Goal: Information Seeking & Learning: Find specific fact

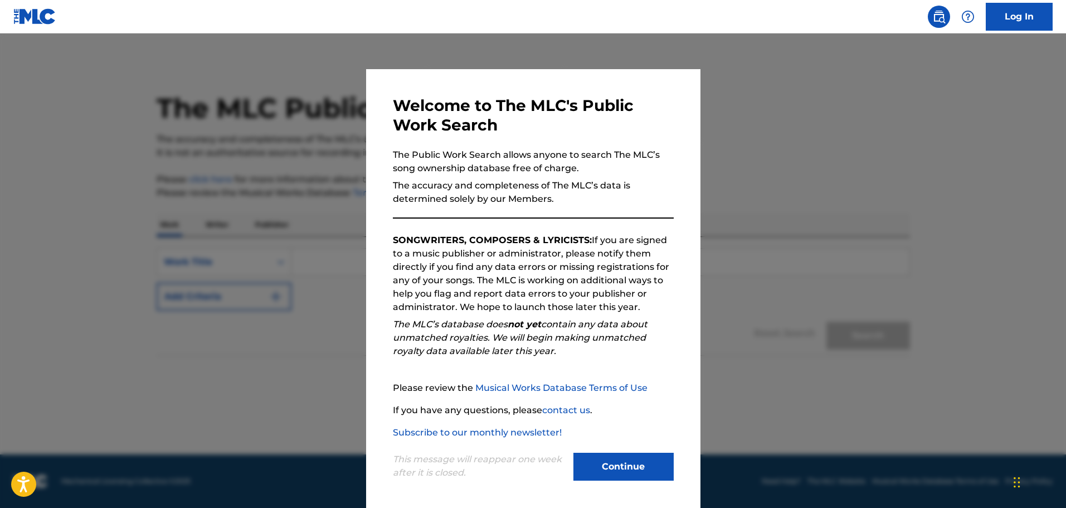
click at [613, 462] on button "Continue" at bounding box center [623, 466] width 100 height 28
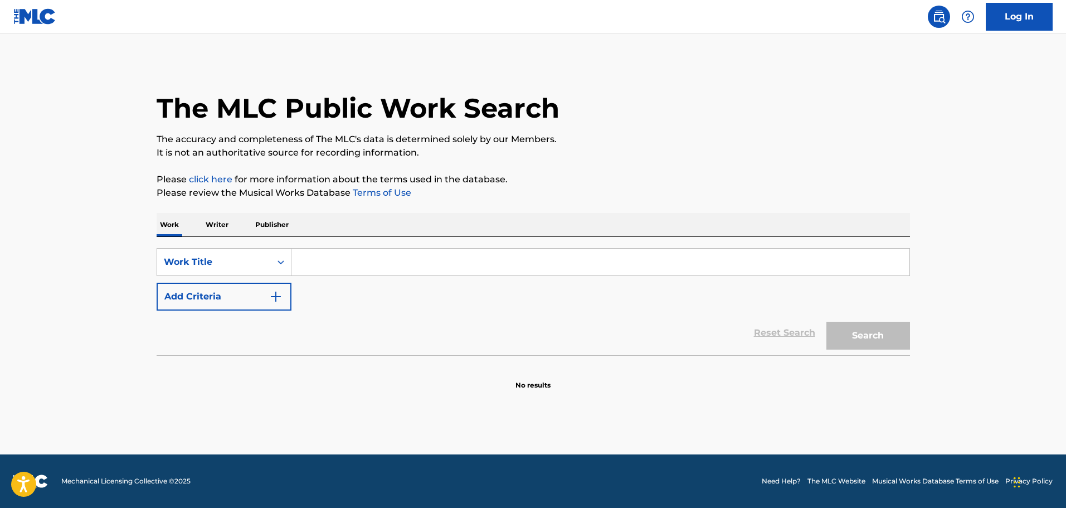
click at [303, 258] on input "Search Form" at bounding box center [600, 261] width 618 height 27
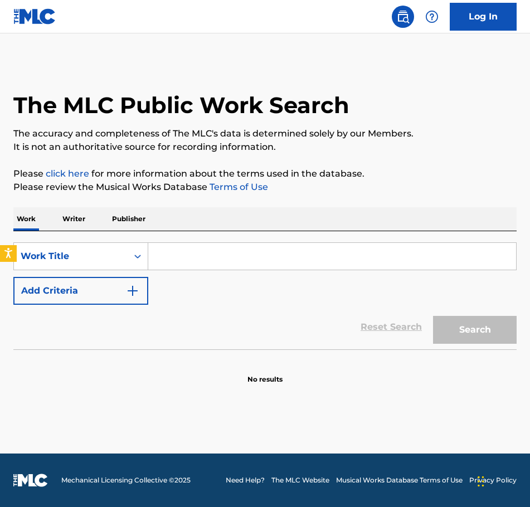
click at [159, 256] on input "Search Form" at bounding box center [332, 256] width 368 height 27
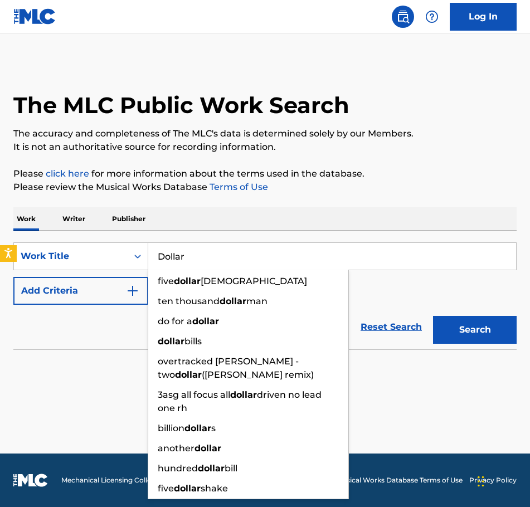
type input "Dollar"
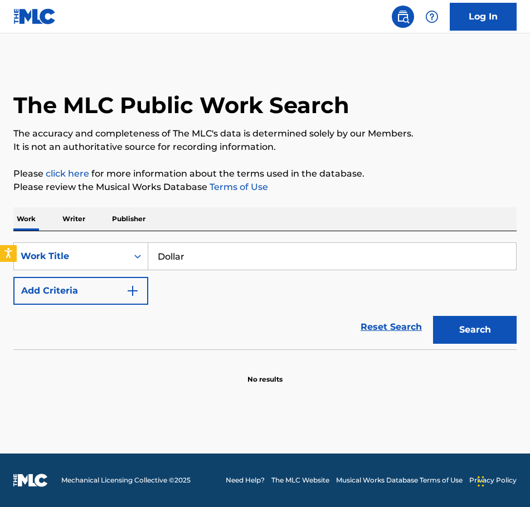
click at [131, 295] on img "Search Form" at bounding box center [132, 290] width 13 height 13
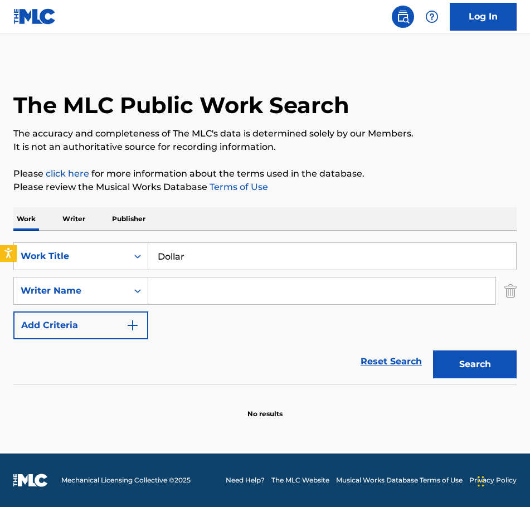
click at [177, 286] on input "Search Form" at bounding box center [321, 290] width 347 height 27
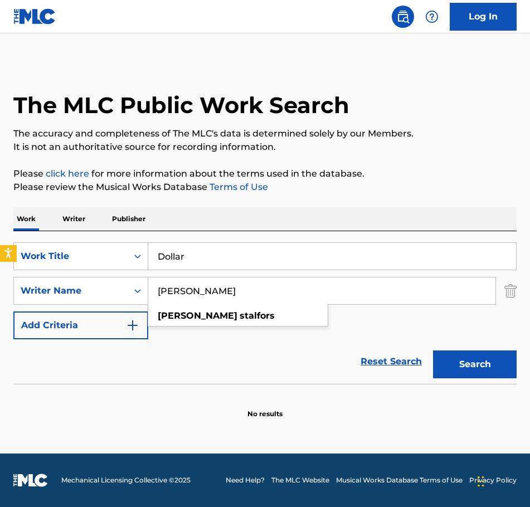
type input "[PERSON_NAME]"
click at [466, 360] on button "Search" at bounding box center [475, 364] width 84 height 28
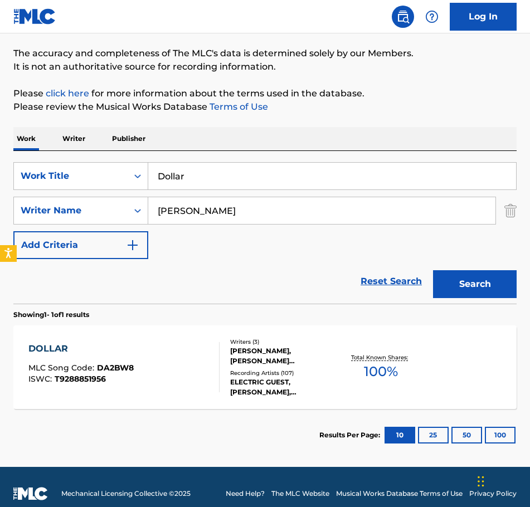
scroll to position [94, 0]
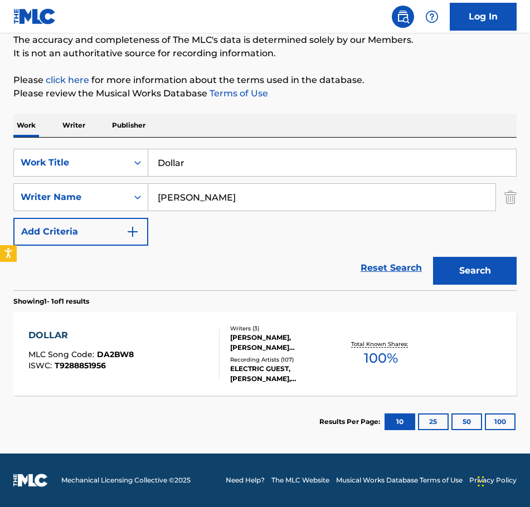
click at [261, 338] on div "[PERSON_NAME], [PERSON_NAME] [PERSON_NAME]" at bounding box center [284, 343] width 109 height 20
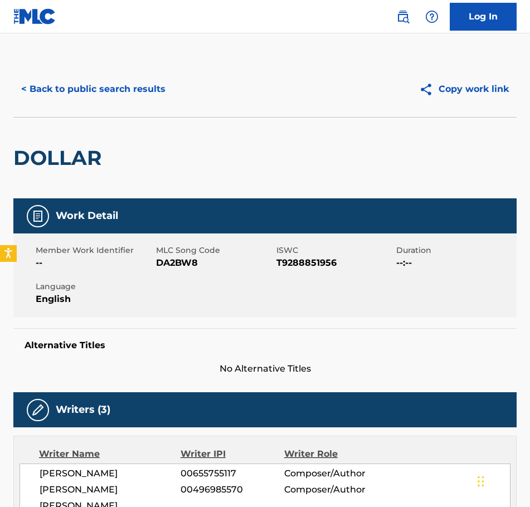
click at [27, 86] on button "< Back to public search results" at bounding box center [93, 89] width 160 height 28
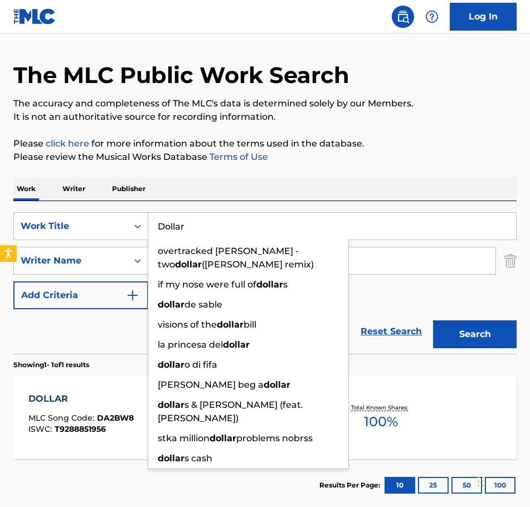
click at [206, 222] on input "Dollar" at bounding box center [332, 226] width 368 height 27
drag, startPoint x: 204, startPoint y: 222, endPoint x: 106, endPoint y: 247, distance: 101.6
click at [108, 247] on div "SearchWithCriteriad8781ec3-8414-4e96-a48e-e0bd5f3a05f0 Work Title Dollar overtr…" at bounding box center [264, 260] width 503 height 97
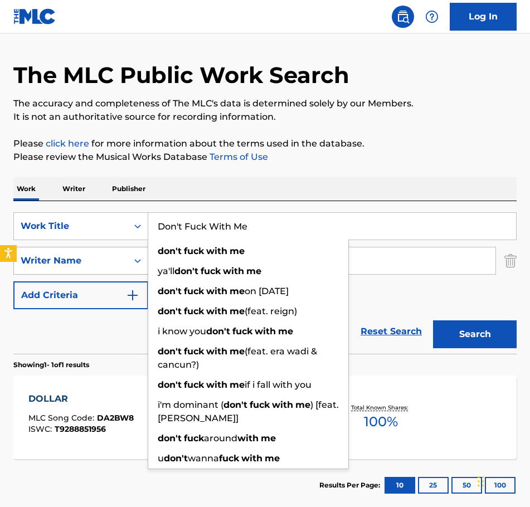
type input "Don't Fuck With Me"
click at [433, 320] on button "Search" at bounding box center [475, 334] width 84 height 28
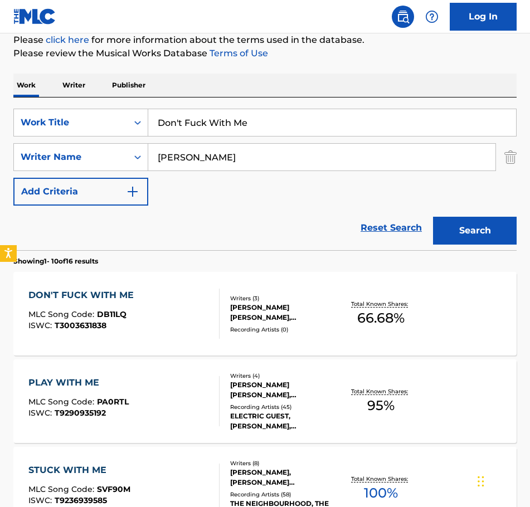
scroll to position [142, 0]
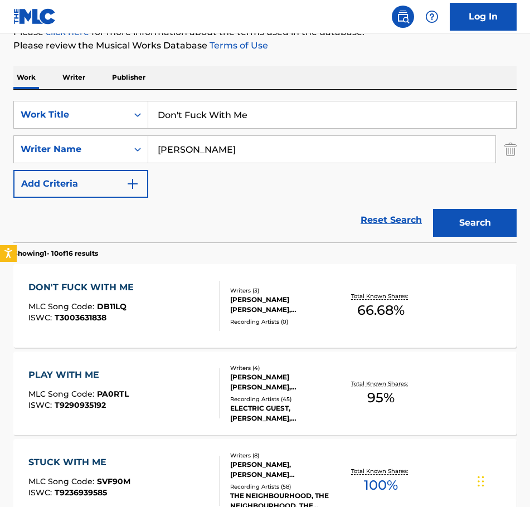
click at [258, 300] on div "[PERSON_NAME] [PERSON_NAME], [PERSON_NAME], [PERSON_NAME]" at bounding box center [284, 305] width 109 height 20
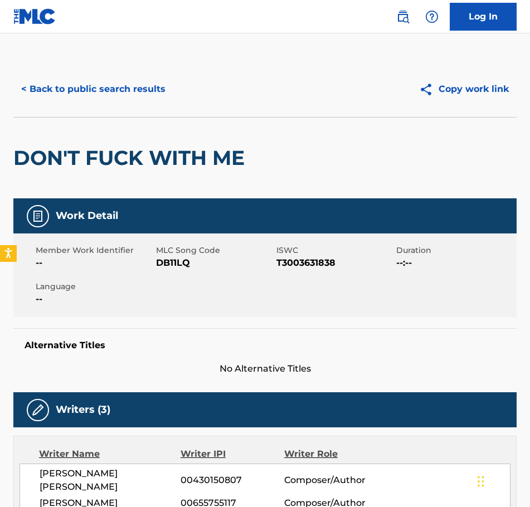
click at [31, 86] on button "< Back to public search results" at bounding box center [93, 89] width 160 height 28
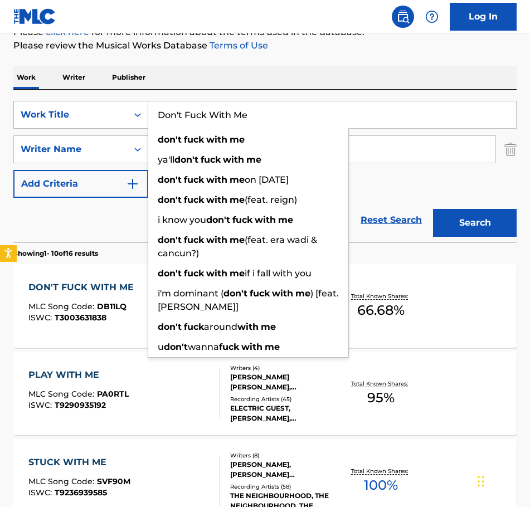
drag, startPoint x: 285, startPoint y: 111, endPoint x: 136, endPoint y: 126, distance: 149.5
click at [136, 126] on div "SearchWithCriteriad8781ec3-8414-4e96-a48e-e0bd5f3a05f0 Work Title Don't Fuck Wi…" at bounding box center [264, 115] width 503 height 28
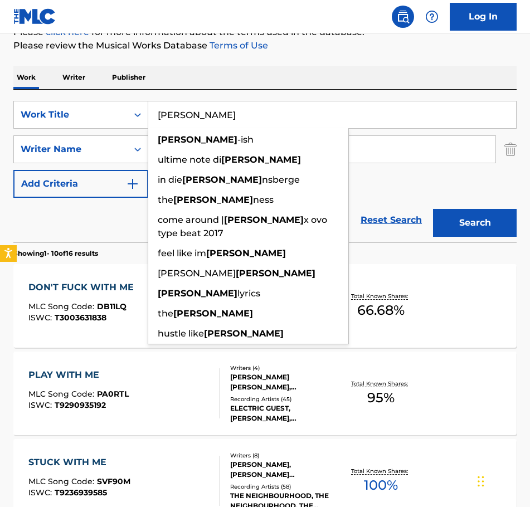
type input "[PERSON_NAME]"
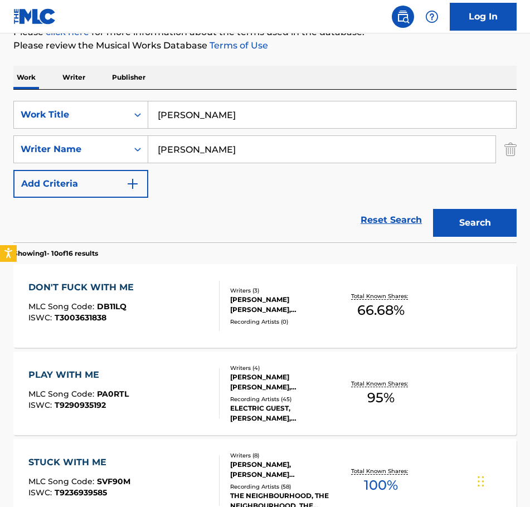
click at [471, 222] on button "Search" at bounding box center [475, 223] width 84 height 28
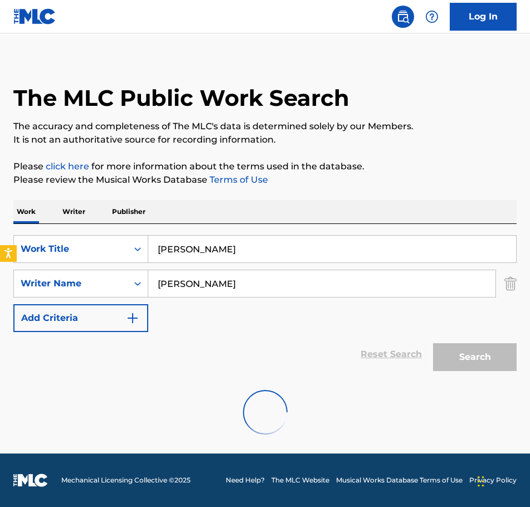
scroll to position [94, 0]
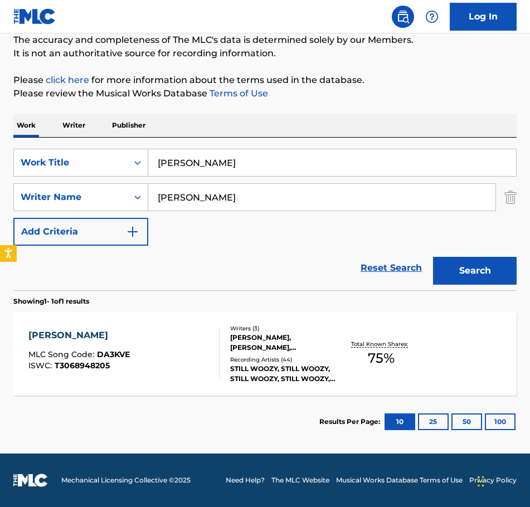
click at [274, 357] on div "Recording Artists ( 44 )" at bounding box center [284, 359] width 109 height 8
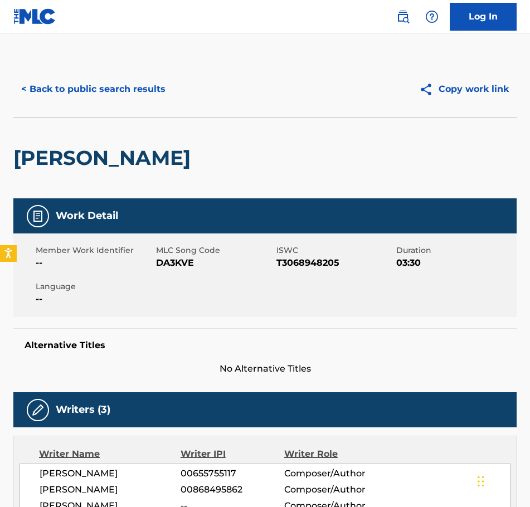
click at [39, 82] on button "< Back to public search results" at bounding box center [93, 89] width 160 height 28
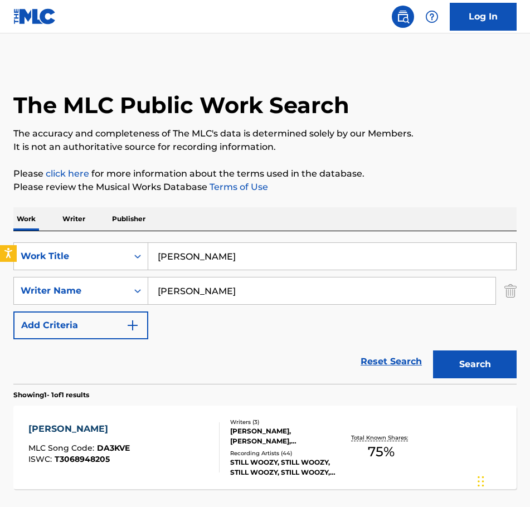
scroll to position [30, 0]
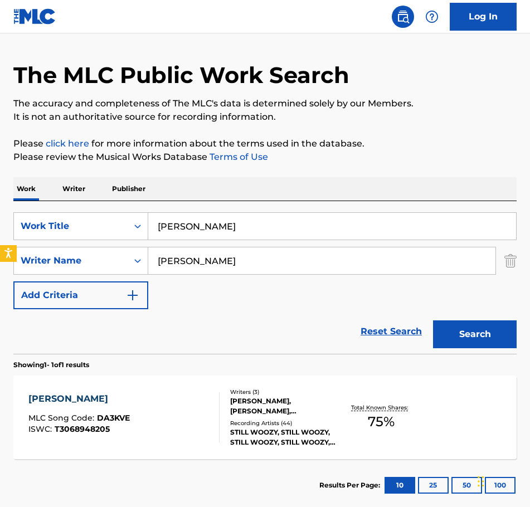
click at [193, 223] on input "[PERSON_NAME]" at bounding box center [332, 226] width 368 height 27
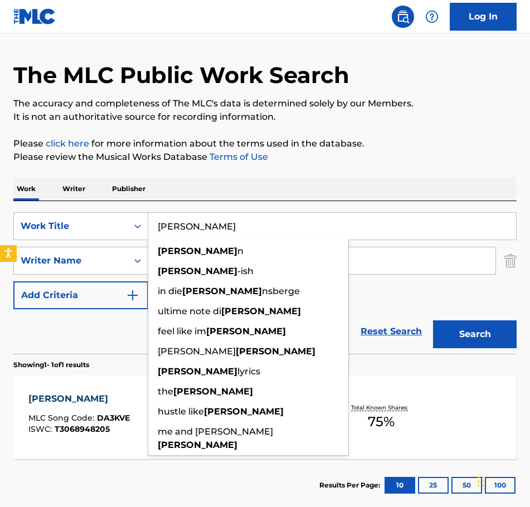
drag, startPoint x: 192, startPoint y: 223, endPoint x: 148, endPoint y: 235, distance: 45.5
click at [148, 235] on input "[PERSON_NAME]" at bounding box center [332, 226] width 368 height 27
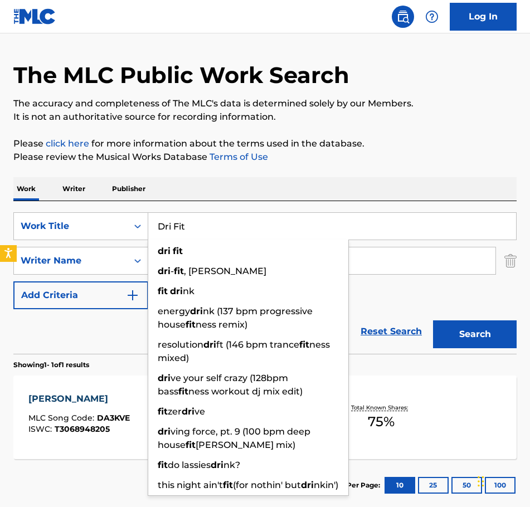
type input "Dri Fit"
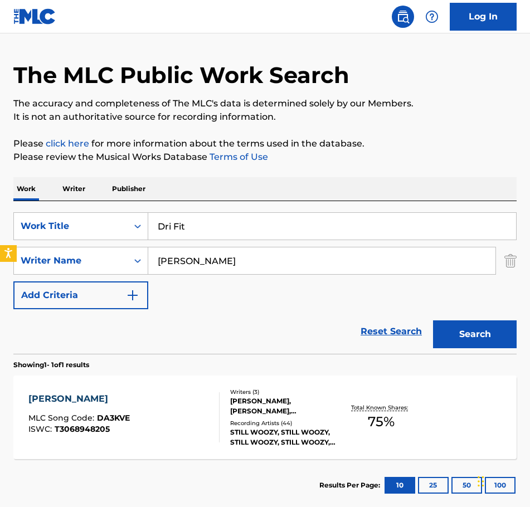
click at [486, 335] on button "Search" at bounding box center [475, 334] width 84 height 28
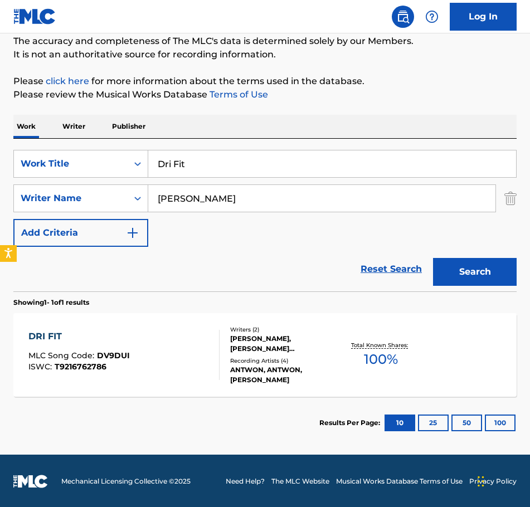
scroll to position [94, 0]
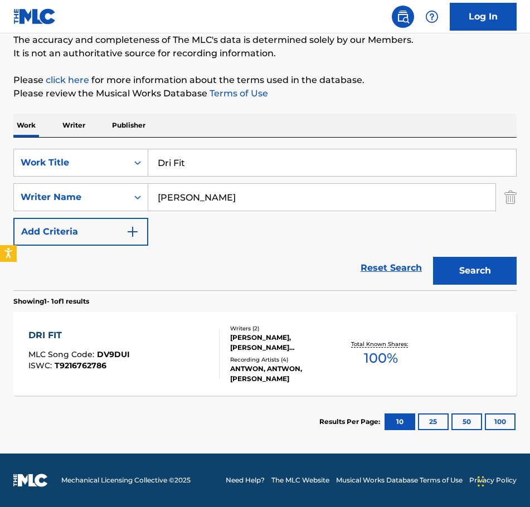
click at [251, 339] on div "[PERSON_NAME], [PERSON_NAME] [PERSON_NAME]" at bounding box center [284, 343] width 109 height 20
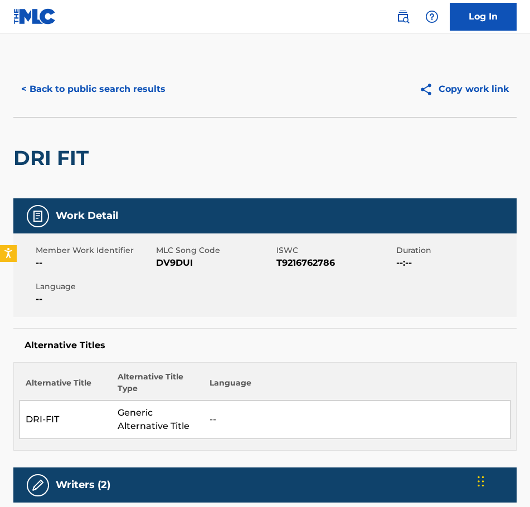
click at [36, 86] on button "< Back to public search results" at bounding box center [93, 89] width 160 height 28
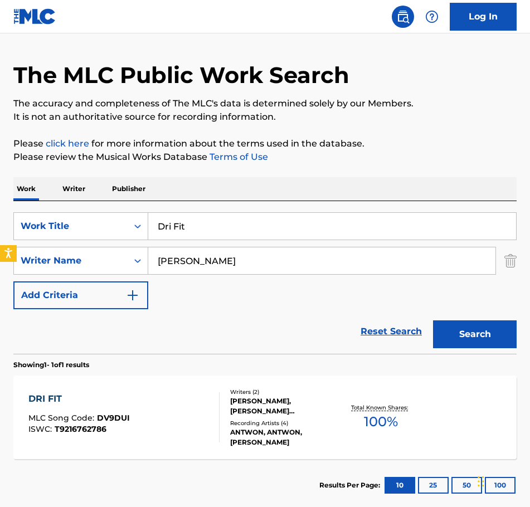
click at [192, 222] on input "Dri Fit" at bounding box center [332, 226] width 368 height 27
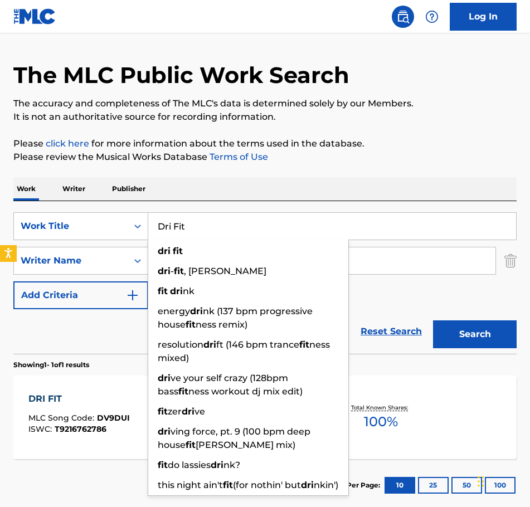
drag, startPoint x: 191, startPoint y: 223, endPoint x: 156, endPoint y: 235, distance: 36.8
click at [156, 235] on input "Dri Fit" at bounding box center [332, 226] width 368 height 27
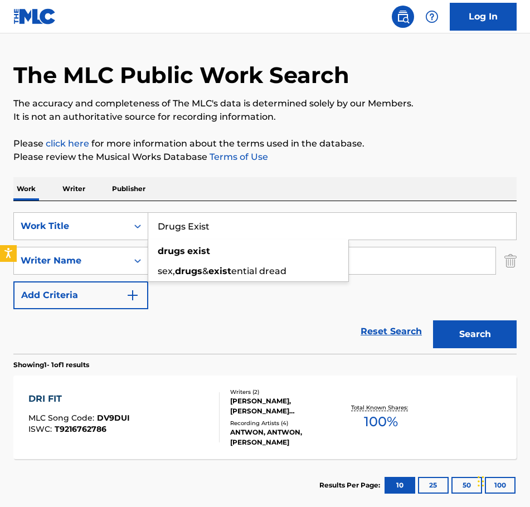
type input "Drugs Exist"
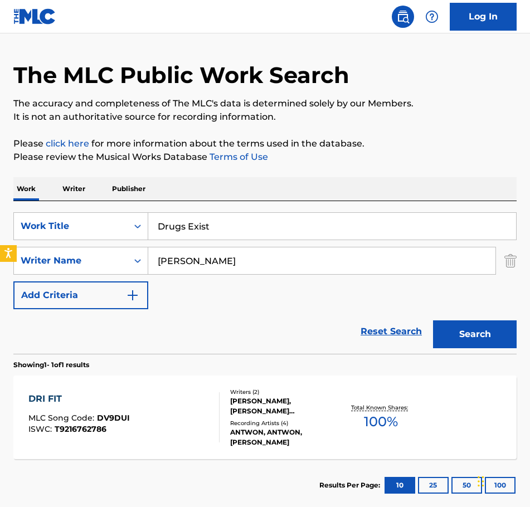
click at [460, 336] on button "Search" at bounding box center [475, 334] width 84 height 28
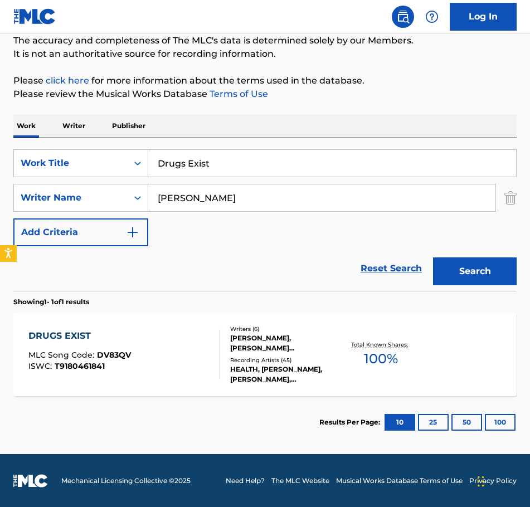
scroll to position [94, 0]
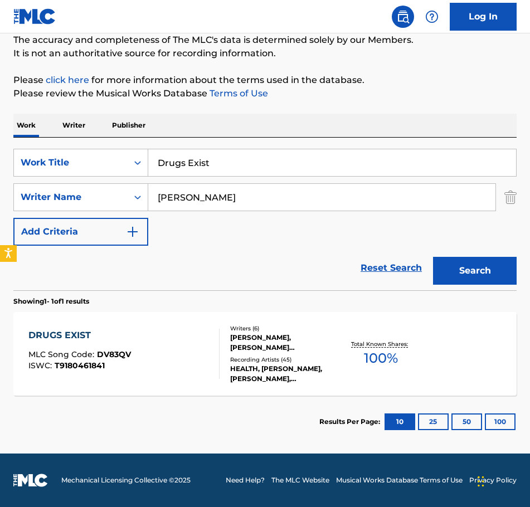
click at [267, 339] on div "[PERSON_NAME], [PERSON_NAME] [PERSON_NAME], [PERSON_NAME], [PERSON_NAME], [PERS…" at bounding box center [284, 343] width 109 height 20
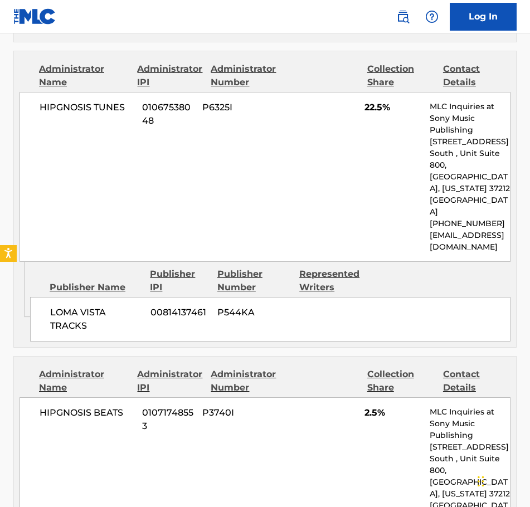
scroll to position [2451, 0]
